Goal: Task Accomplishment & Management: Use online tool/utility

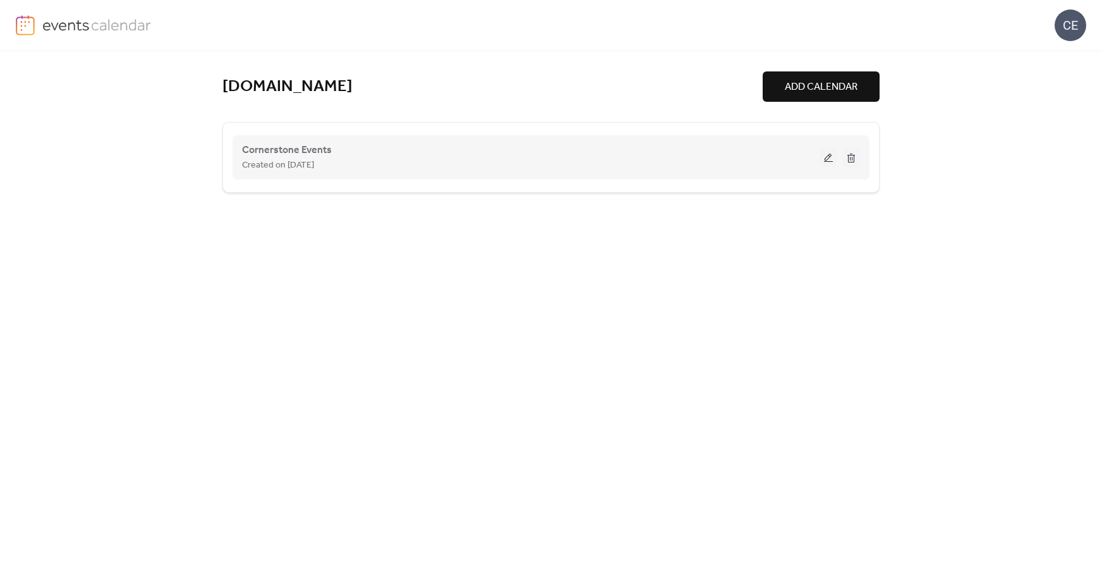
click at [829, 159] on button at bounding box center [828, 157] width 18 height 19
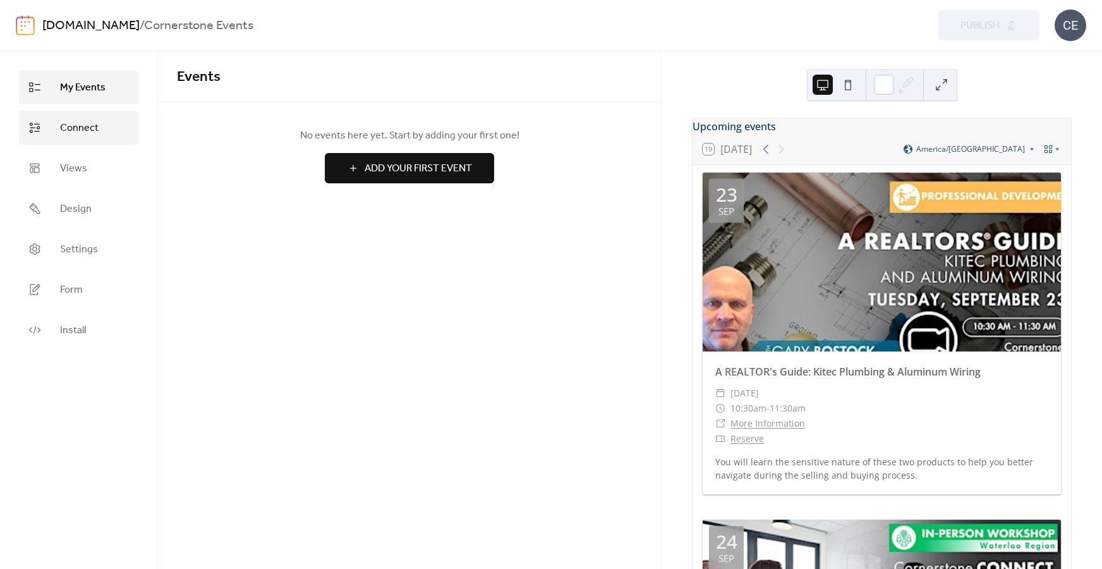
click at [93, 116] on link "Connect" at bounding box center [78, 128] width 119 height 34
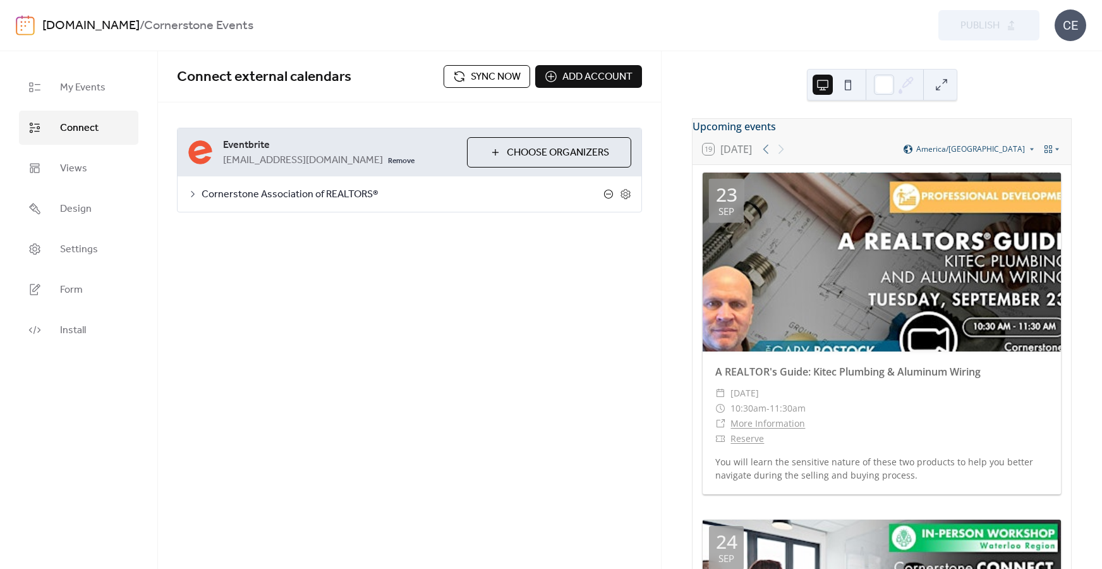
click at [610, 195] on icon at bounding box center [608, 194] width 10 height 10
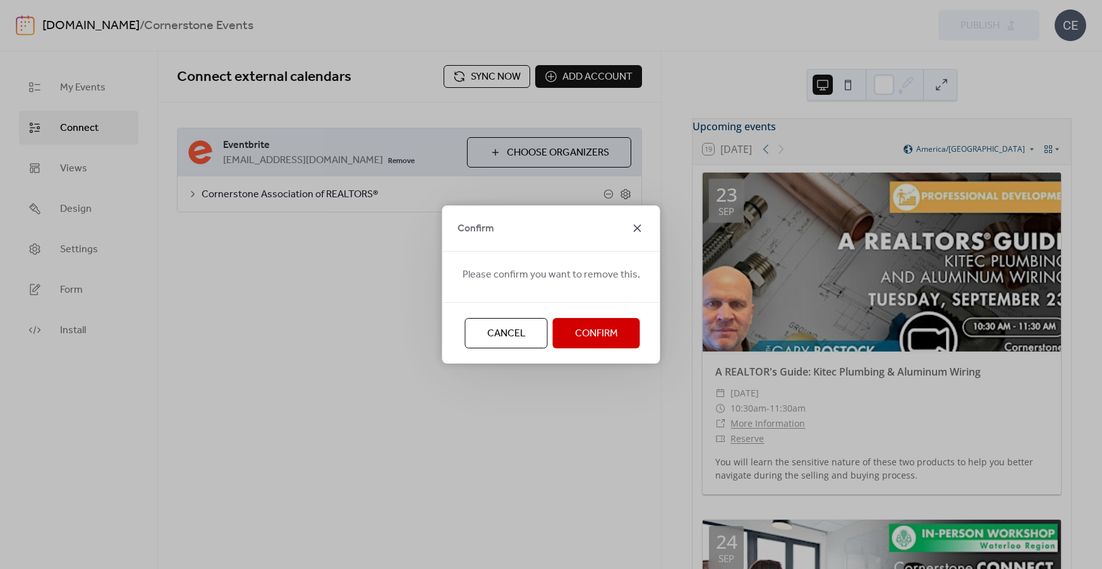
click at [637, 224] on icon at bounding box center [637, 227] width 15 height 15
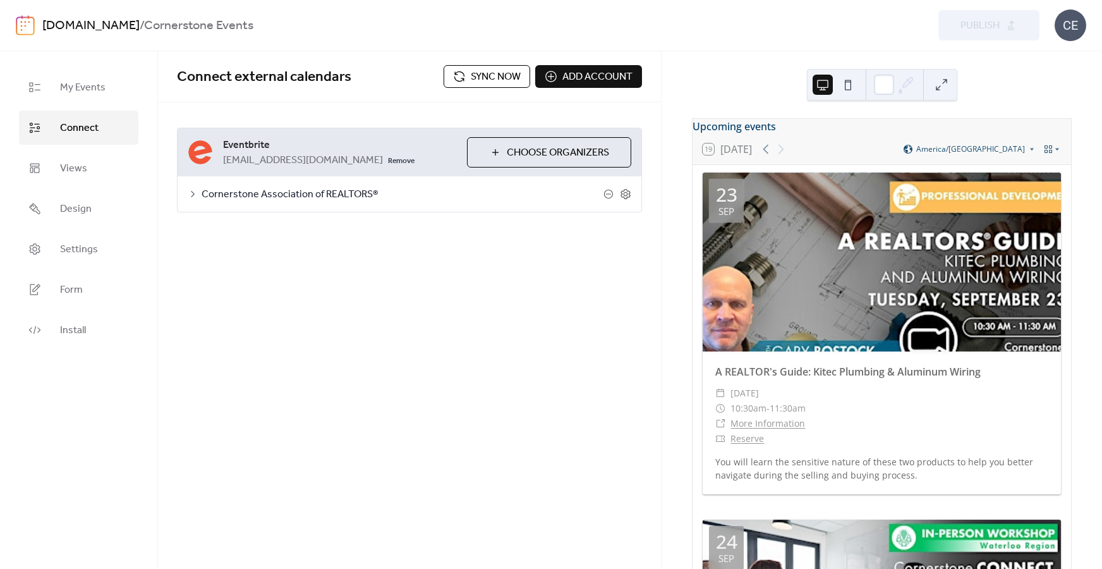
click at [474, 82] on span "Sync now" at bounding box center [496, 76] width 50 height 15
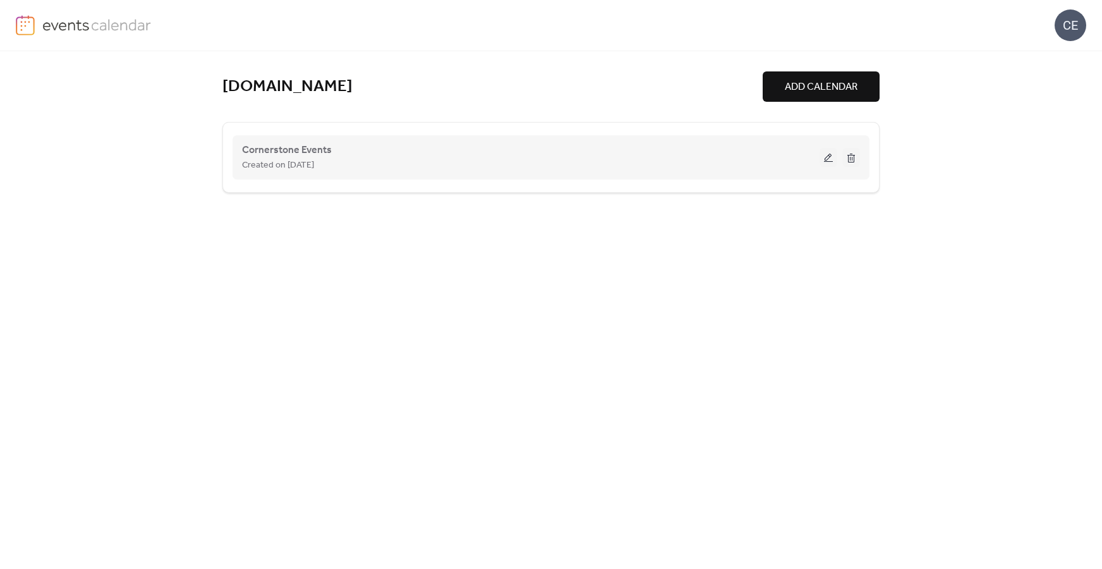
click at [826, 162] on button at bounding box center [828, 157] width 18 height 19
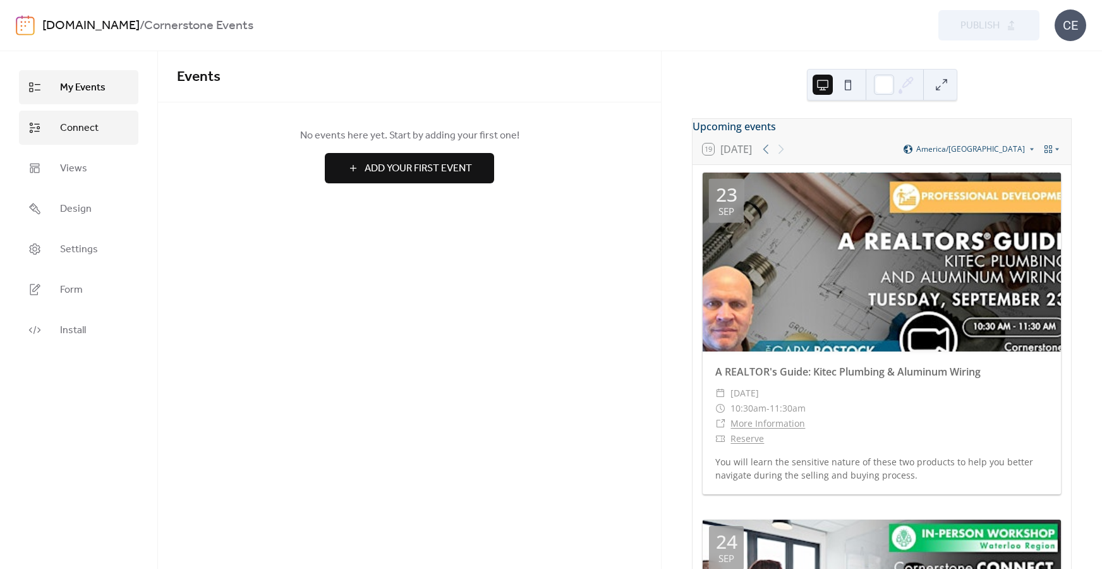
click at [93, 128] on span "Connect" at bounding box center [79, 128] width 39 height 15
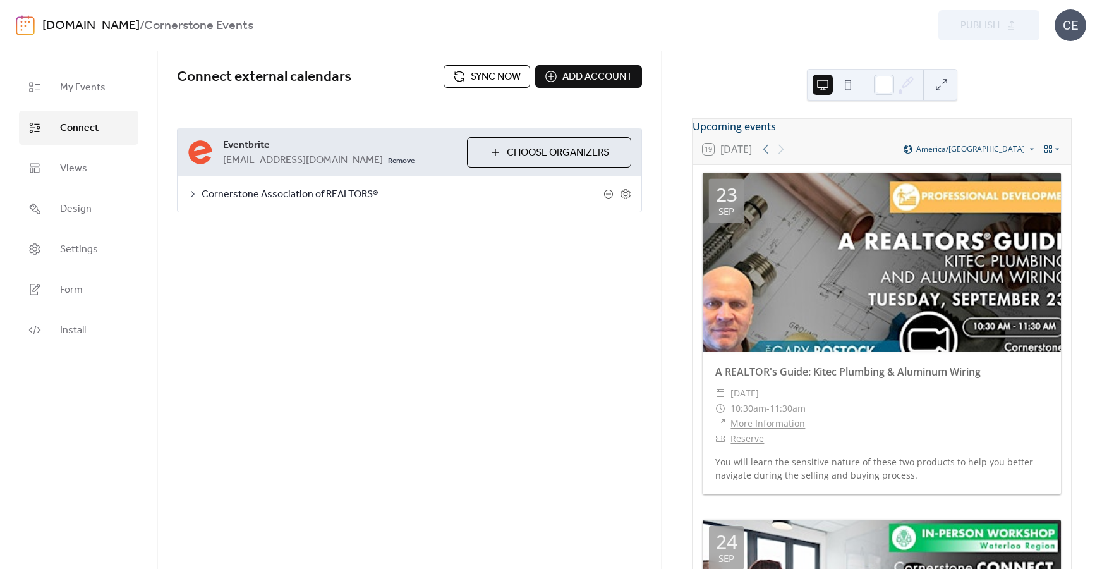
click at [483, 79] on span "Sync now" at bounding box center [496, 76] width 50 height 15
